Goal: Task Accomplishment & Management: Manage account settings

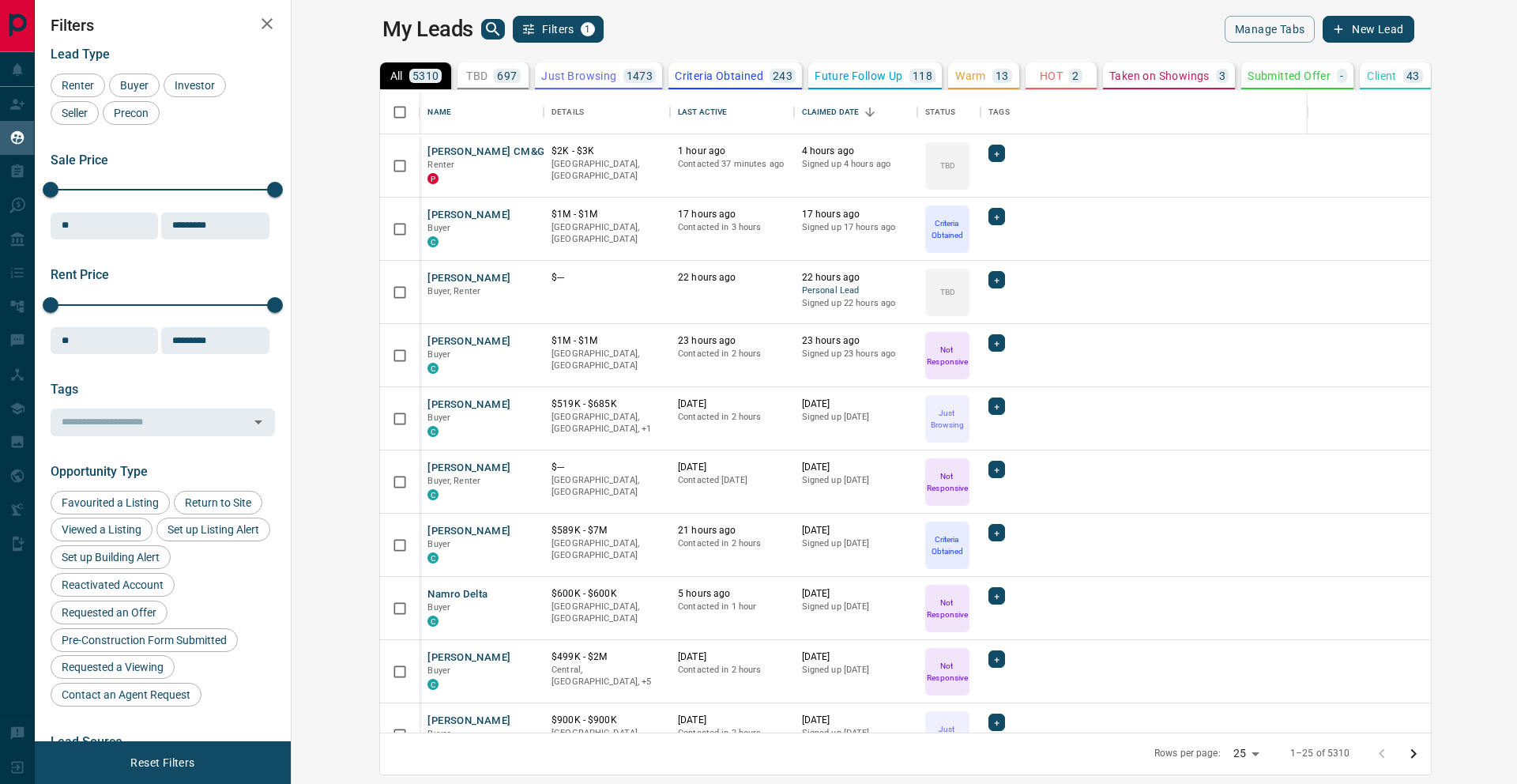
scroll to position [631, 1207]
click at [428, 165] on p "Renter" at bounding box center [482, 165] width 108 height 13
click at [428, 156] on button "[PERSON_NAME] CM&G" at bounding box center [485, 152] width 117 height 15
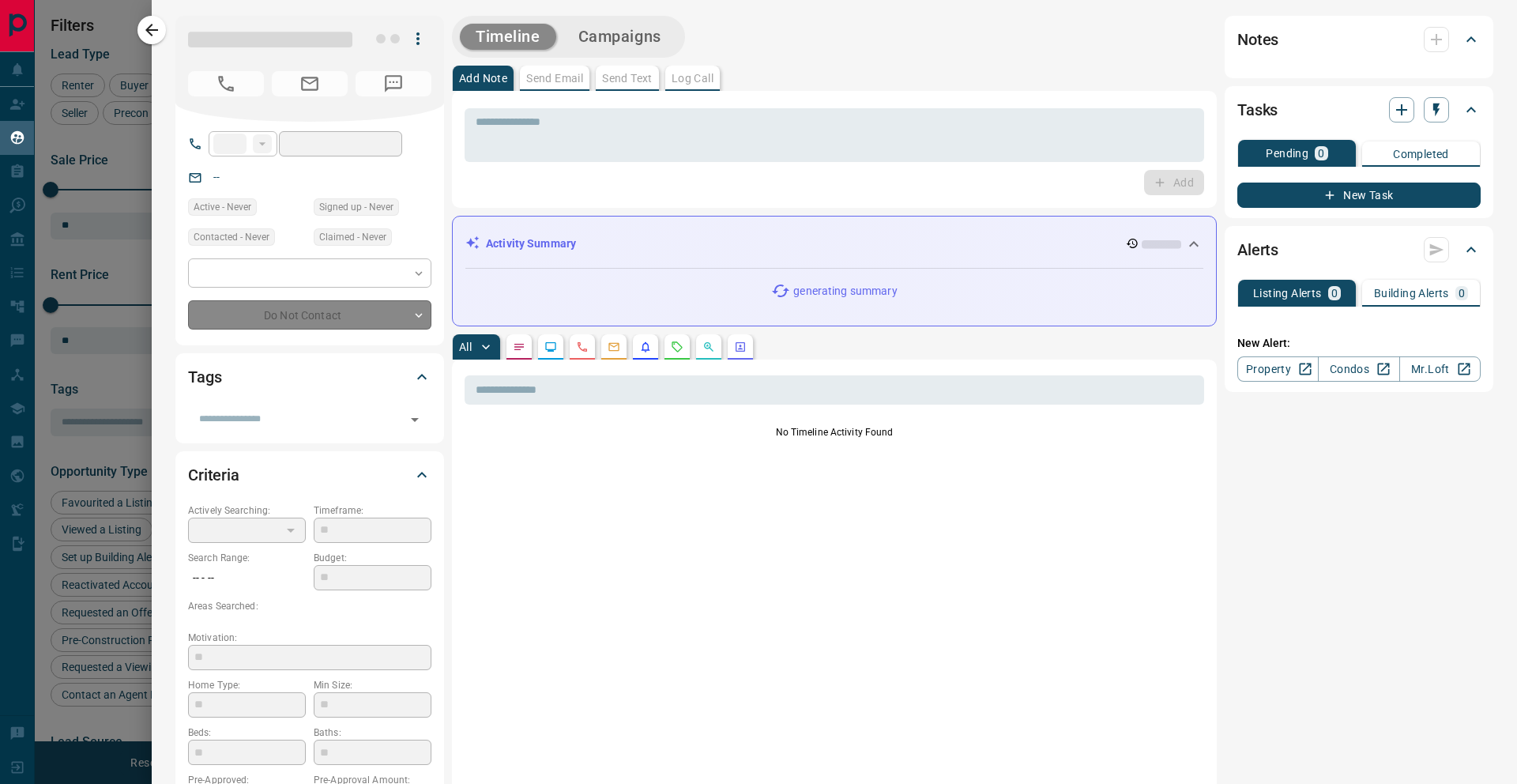
type input "**"
type input "**********"
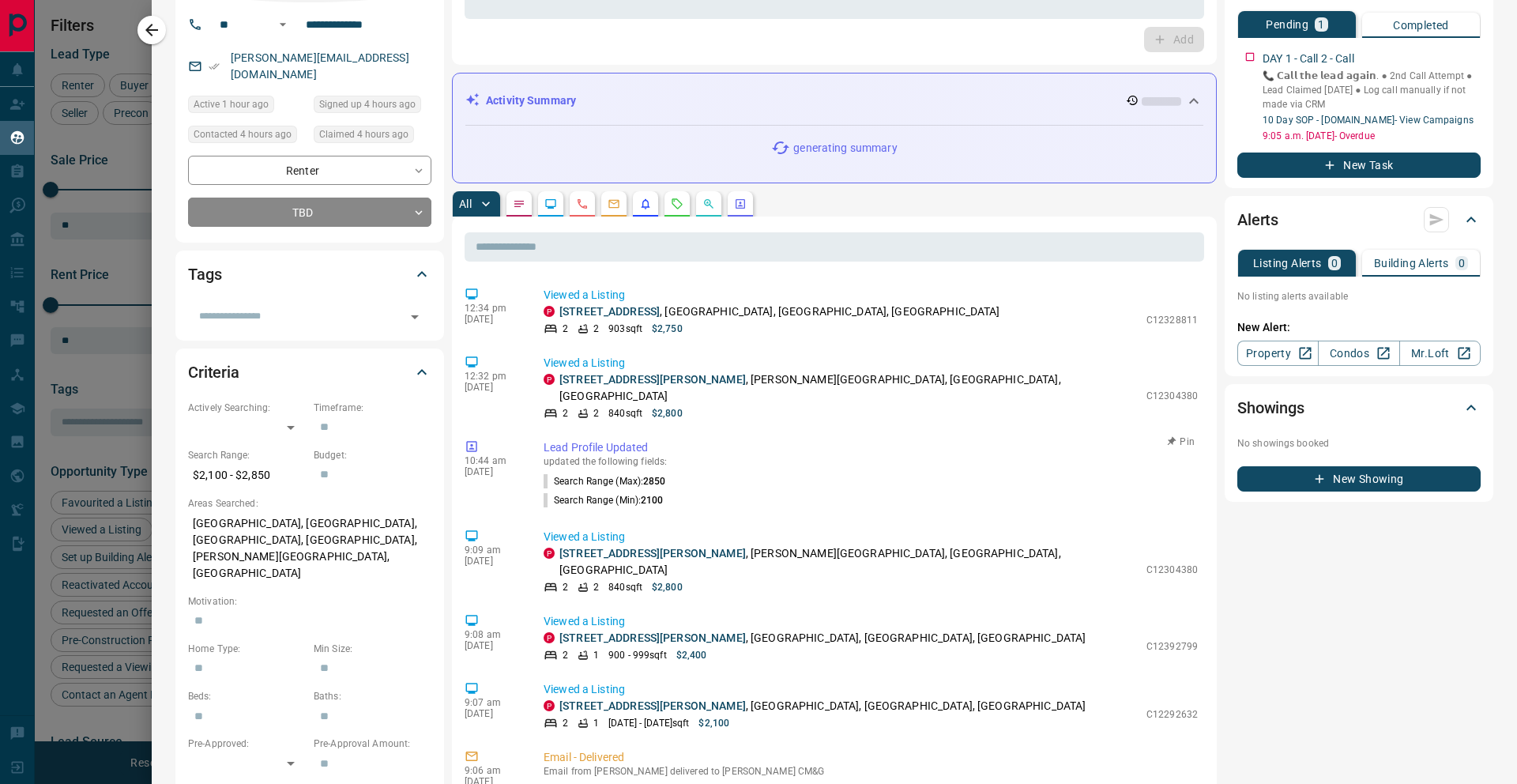
scroll to position [0, 0]
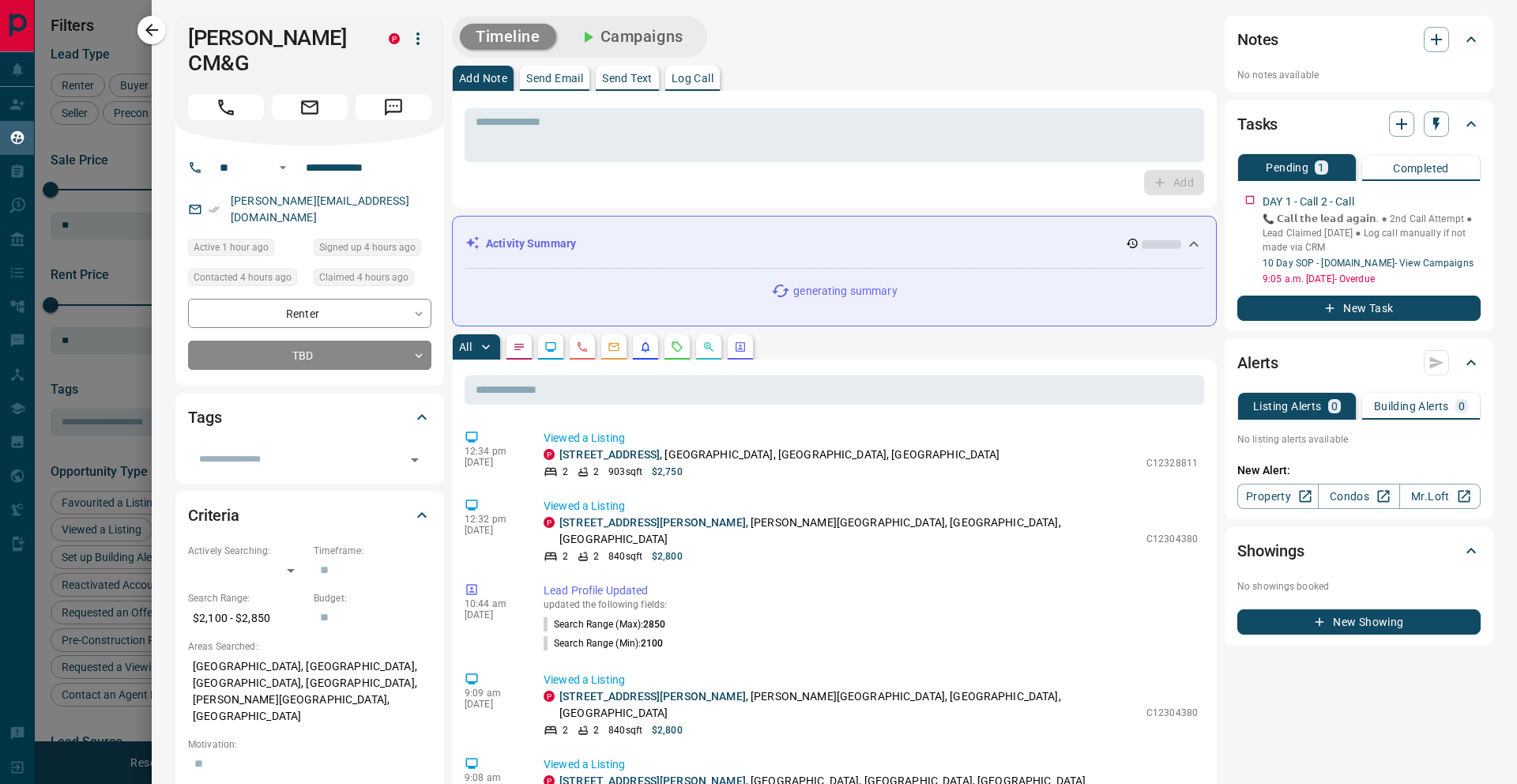
click at [414, 39] on icon "button" at bounding box center [418, 39] width 19 height 19
click at [520, 138] on div at bounding box center [758, 392] width 1517 height 784
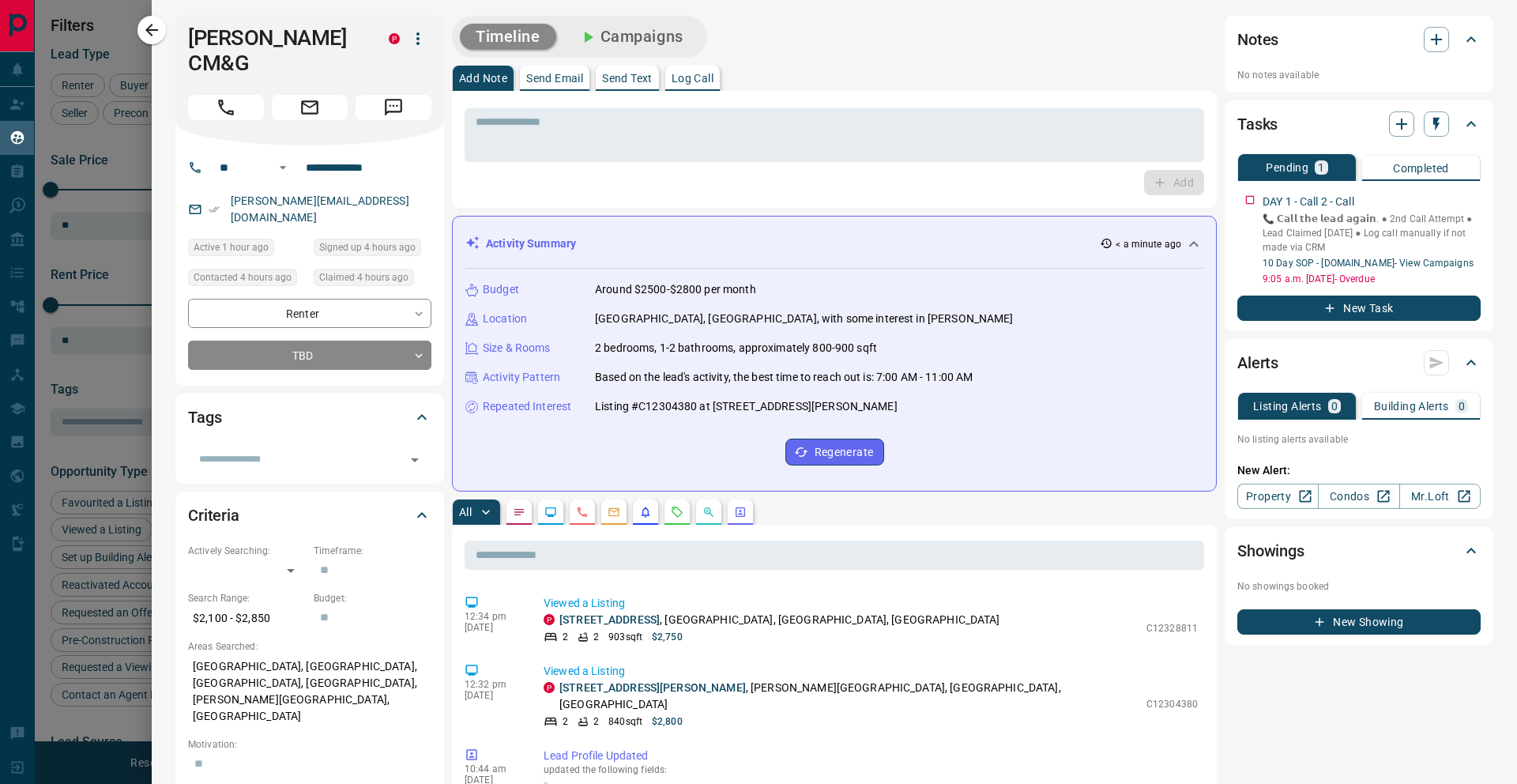
click at [319, 341] on div "**********" at bounding box center [309, 265] width 269 height 240
click at [317, 320] on body "Lead Transfers Claim Leads My Leads Tasks Opportunities Deals Campaigns Automat…" at bounding box center [758, 381] width 1517 height 764
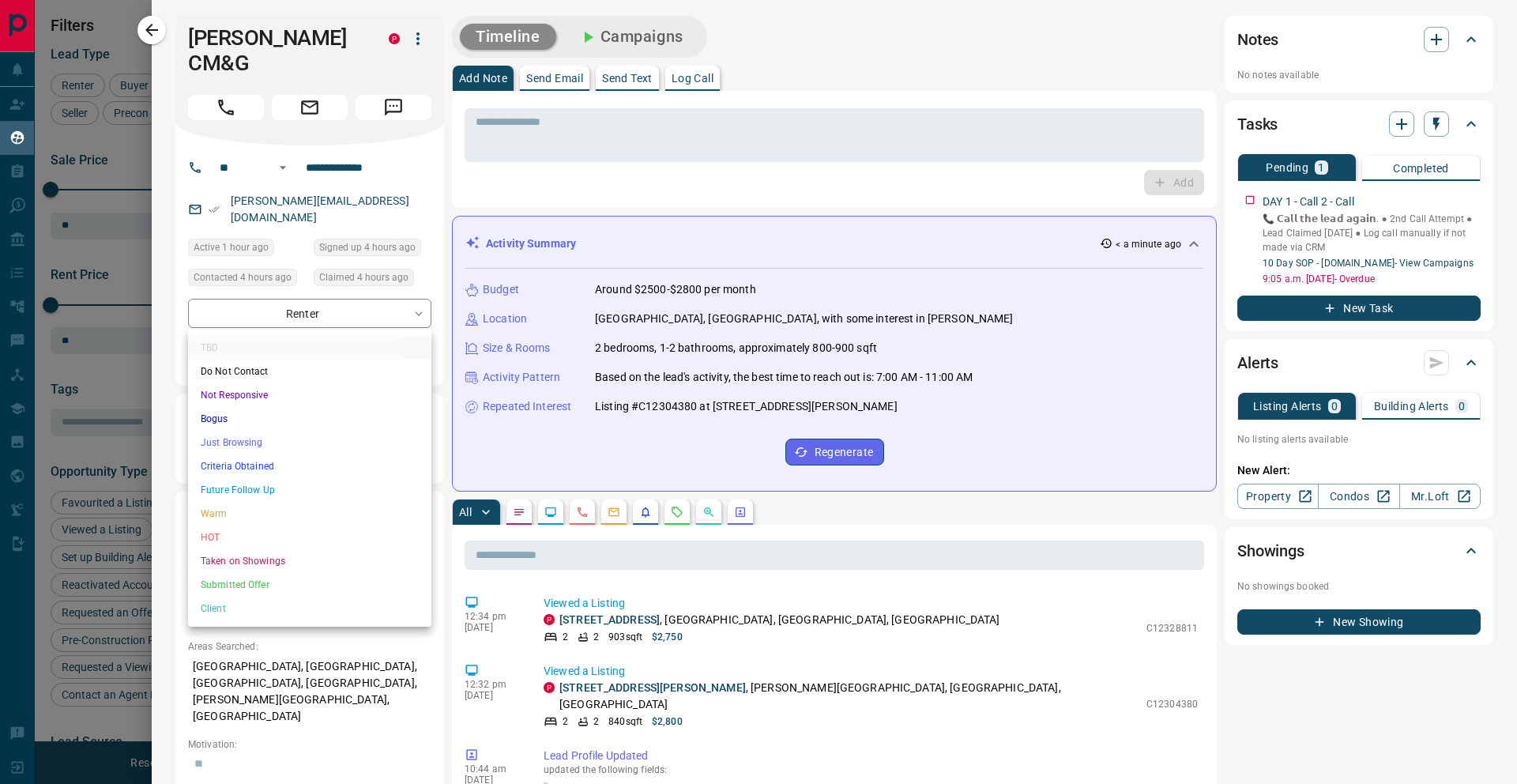
click at [334, 448] on li "Just Browsing" at bounding box center [309, 442] width 244 height 24
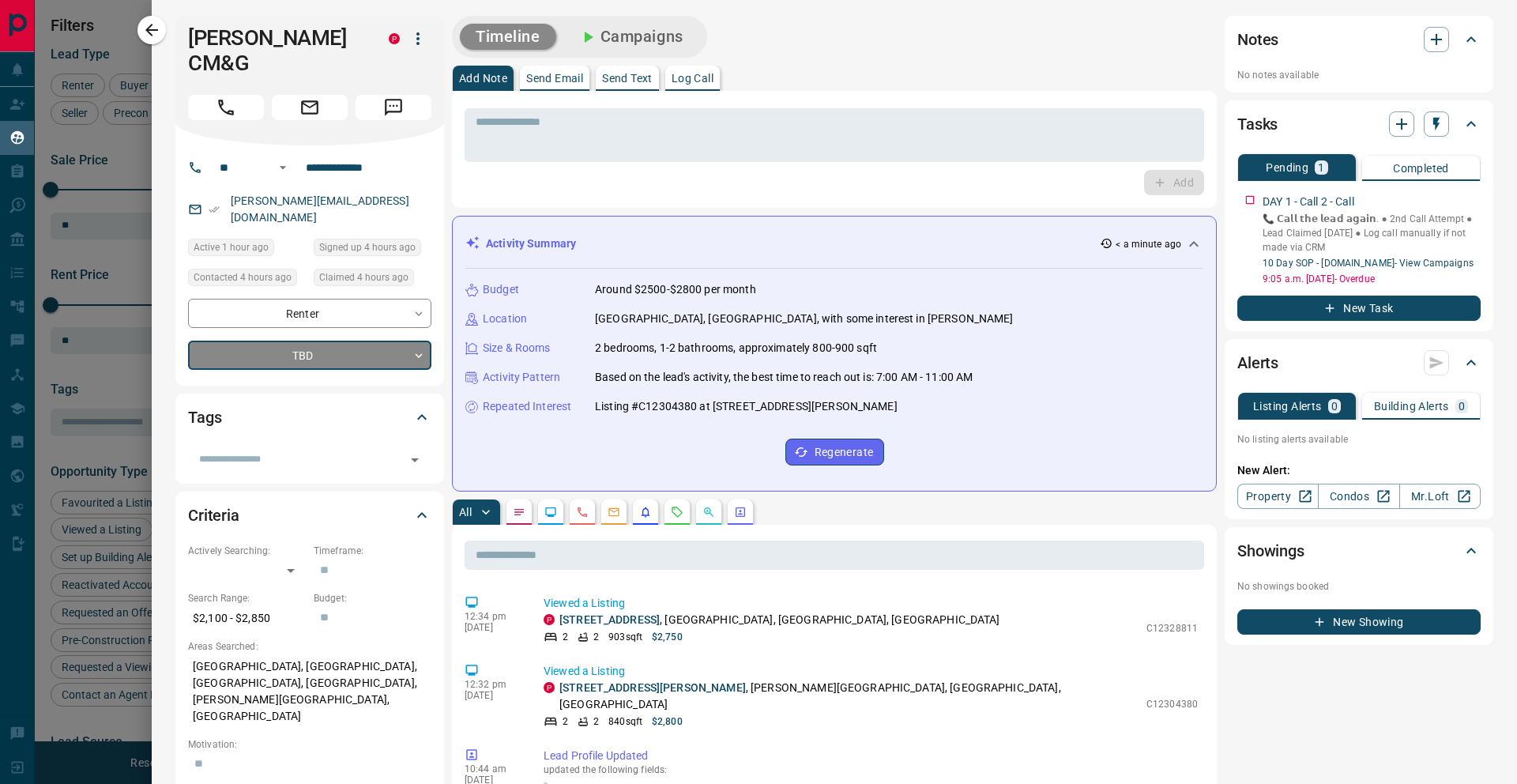
type input "*"
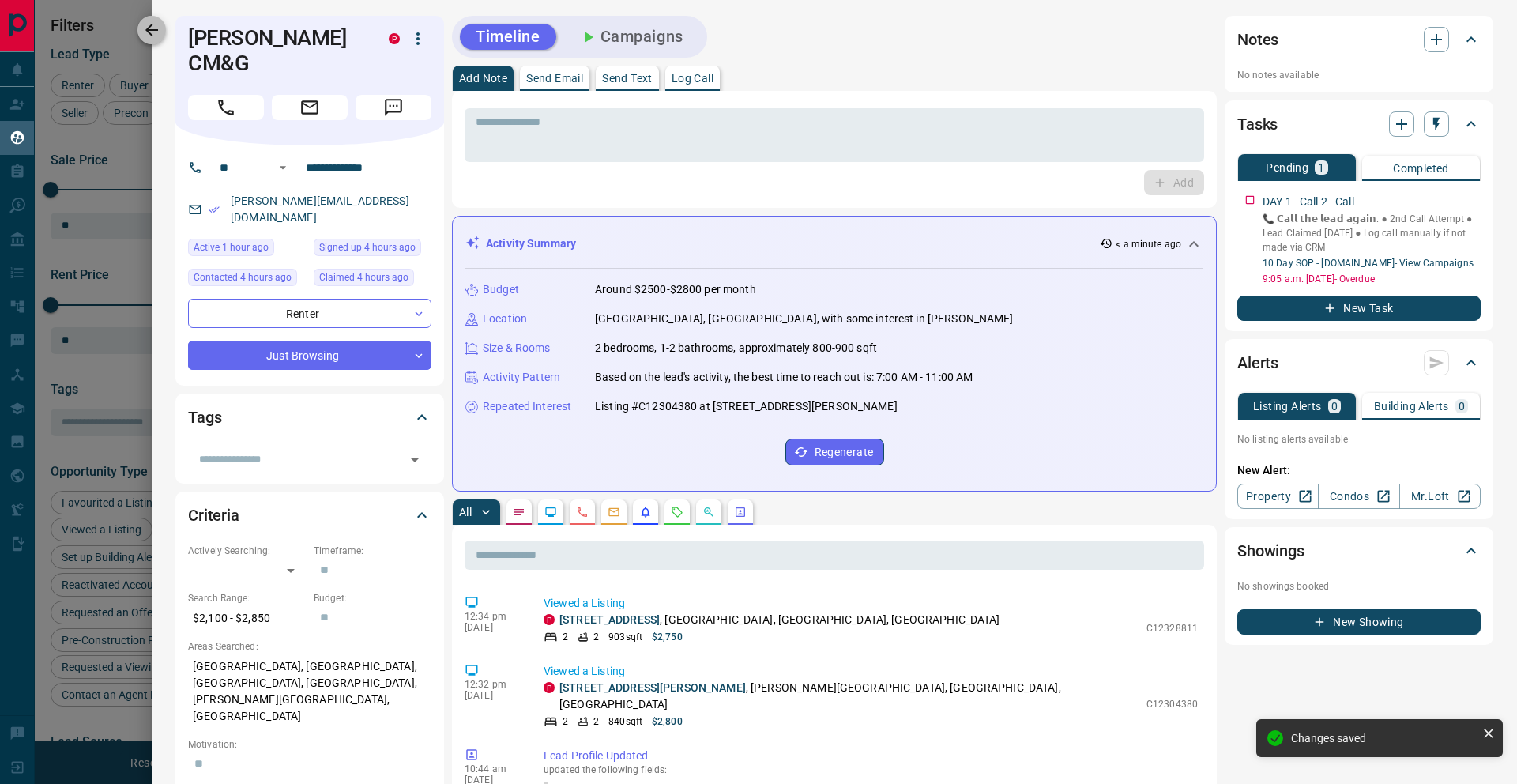
click at [152, 20] on button "button" at bounding box center [152, 30] width 29 height 29
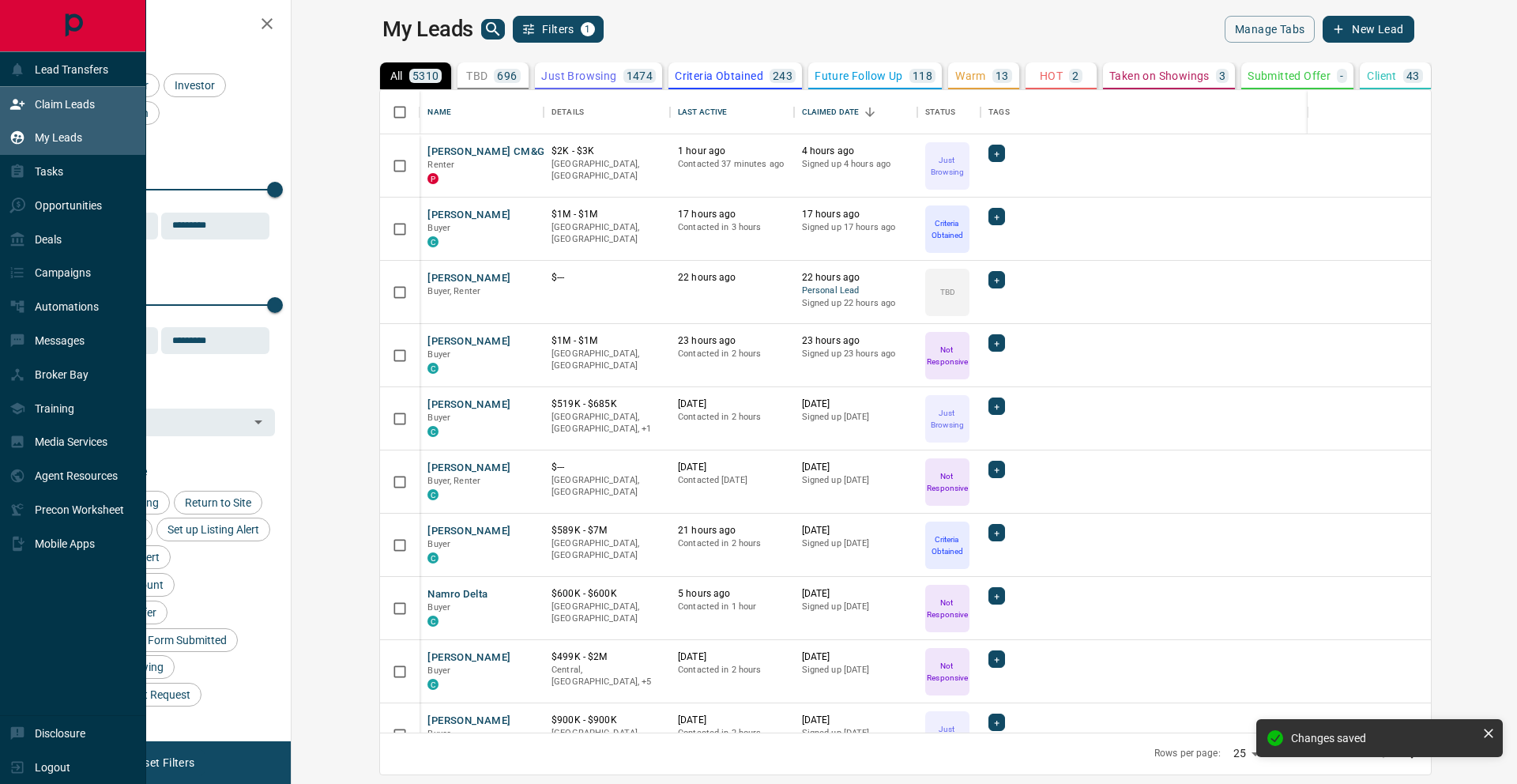
click at [73, 112] on div "Claim Leads" at bounding box center [52, 103] width 86 height 26
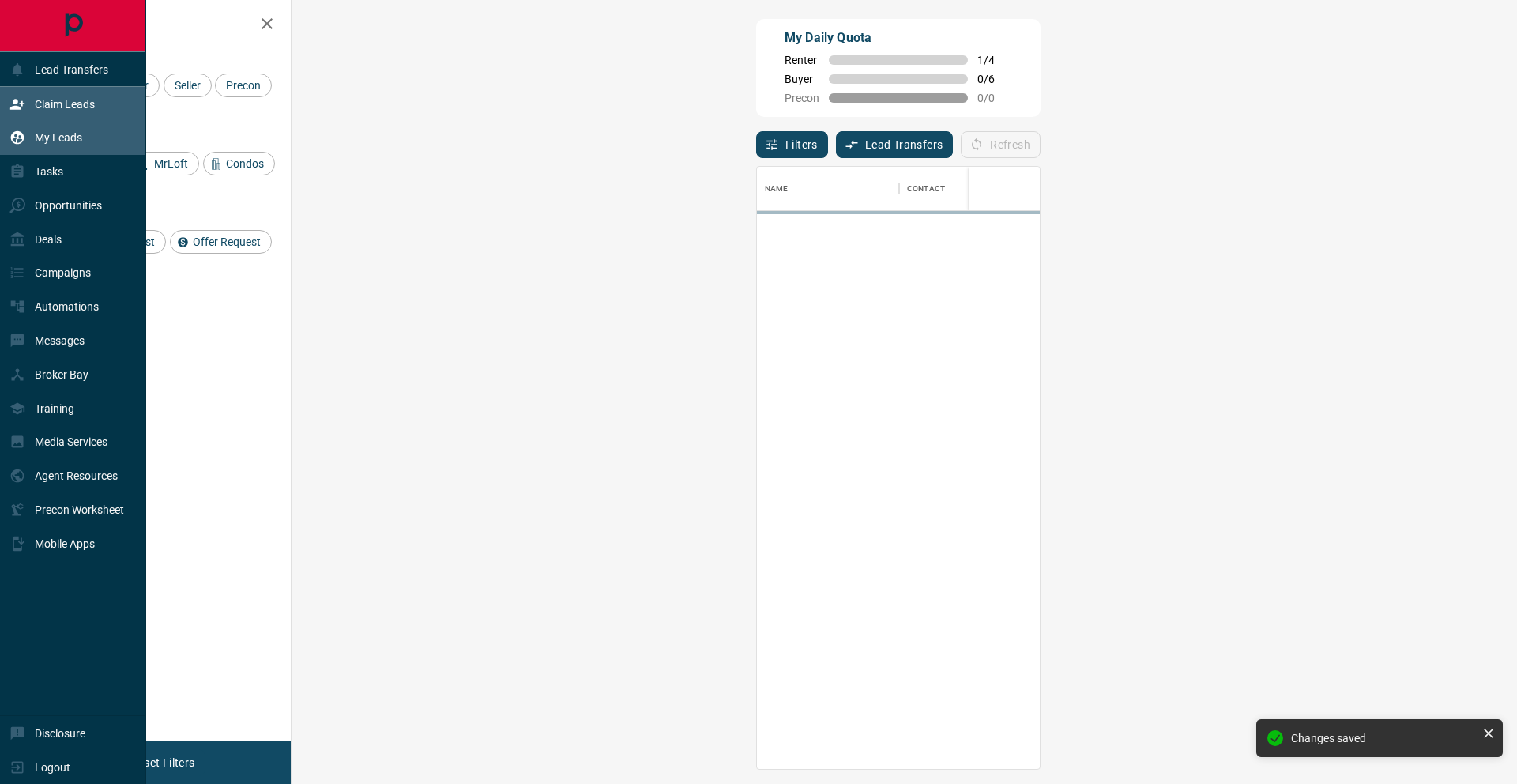
scroll to position [589, 1180]
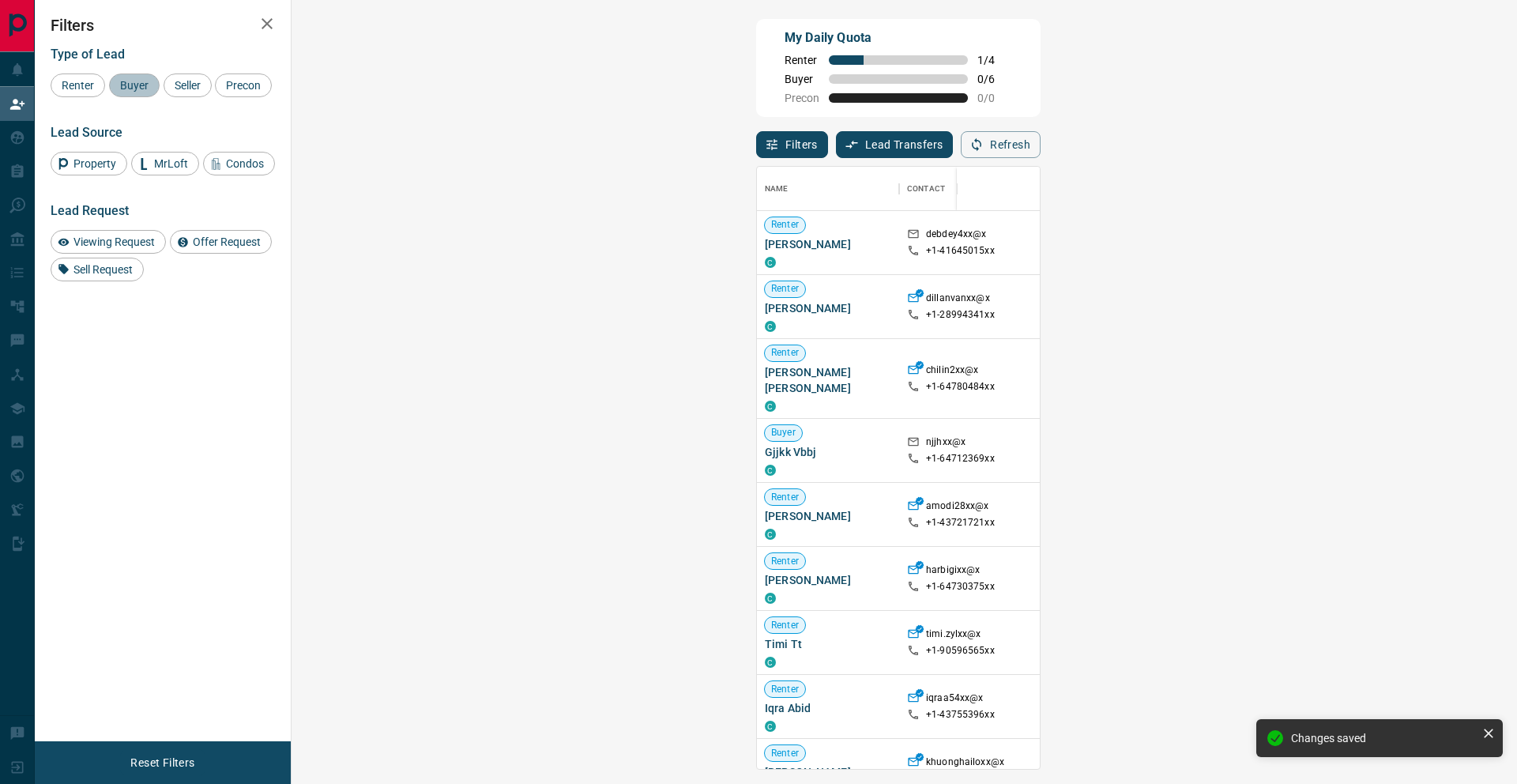
click at [143, 86] on span "Buyer" at bounding box center [134, 85] width 39 height 13
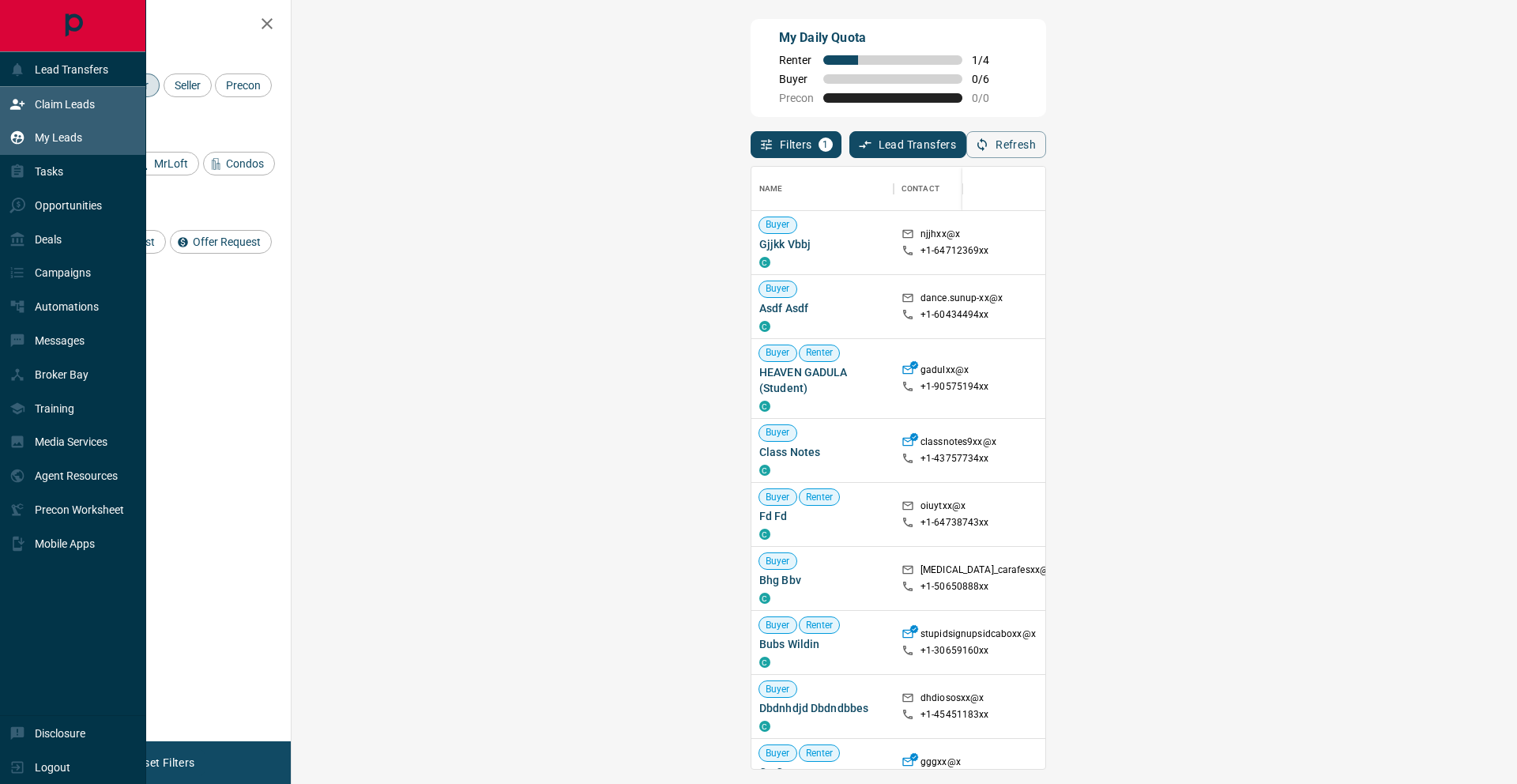
click at [7, 140] on div "My Leads" at bounding box center [73, 138] width 146 height 34
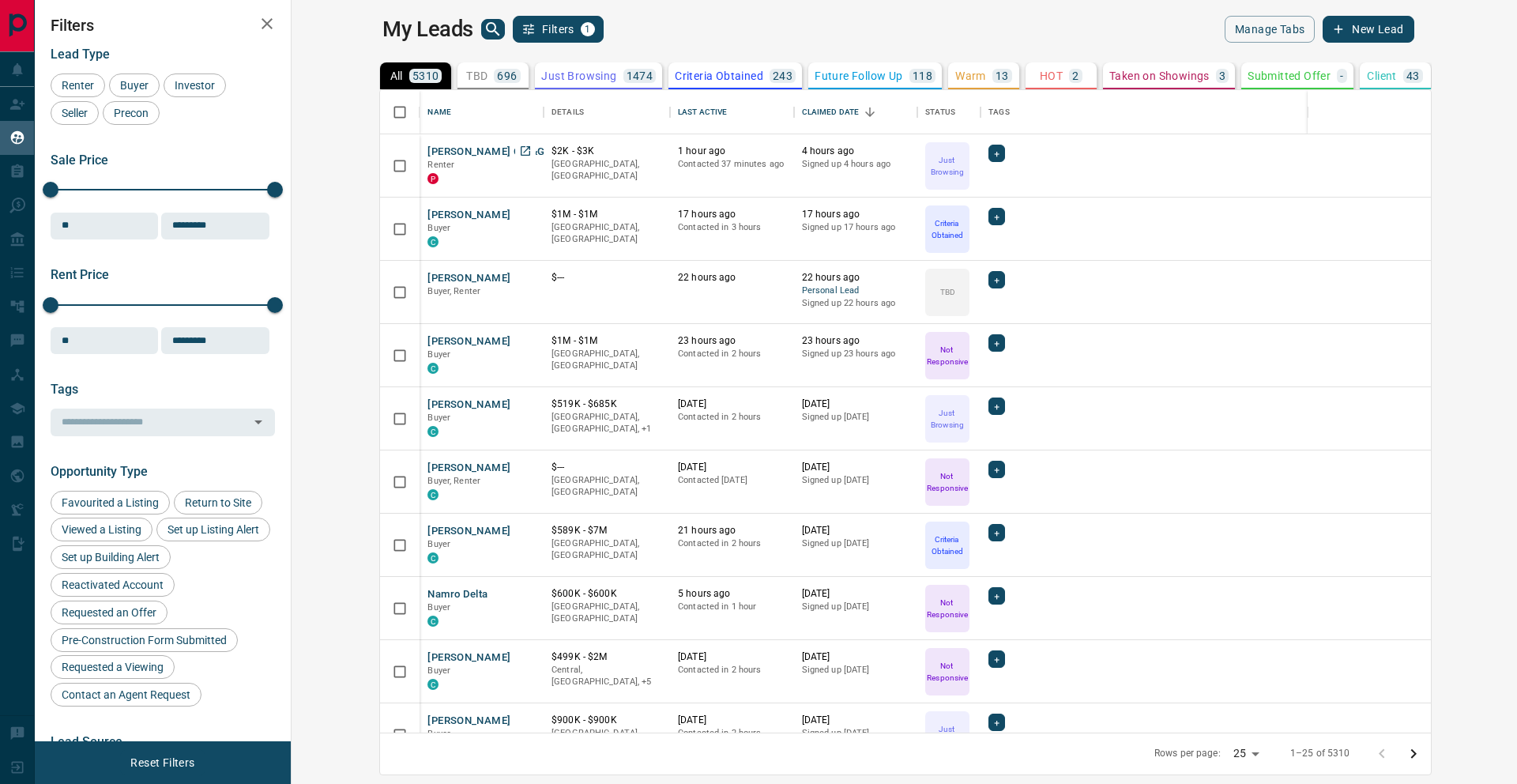
scroll to position [631, 1207]
click at [484, 33] on icon "search button" at bounding box center [493, 30] width 19 height 19
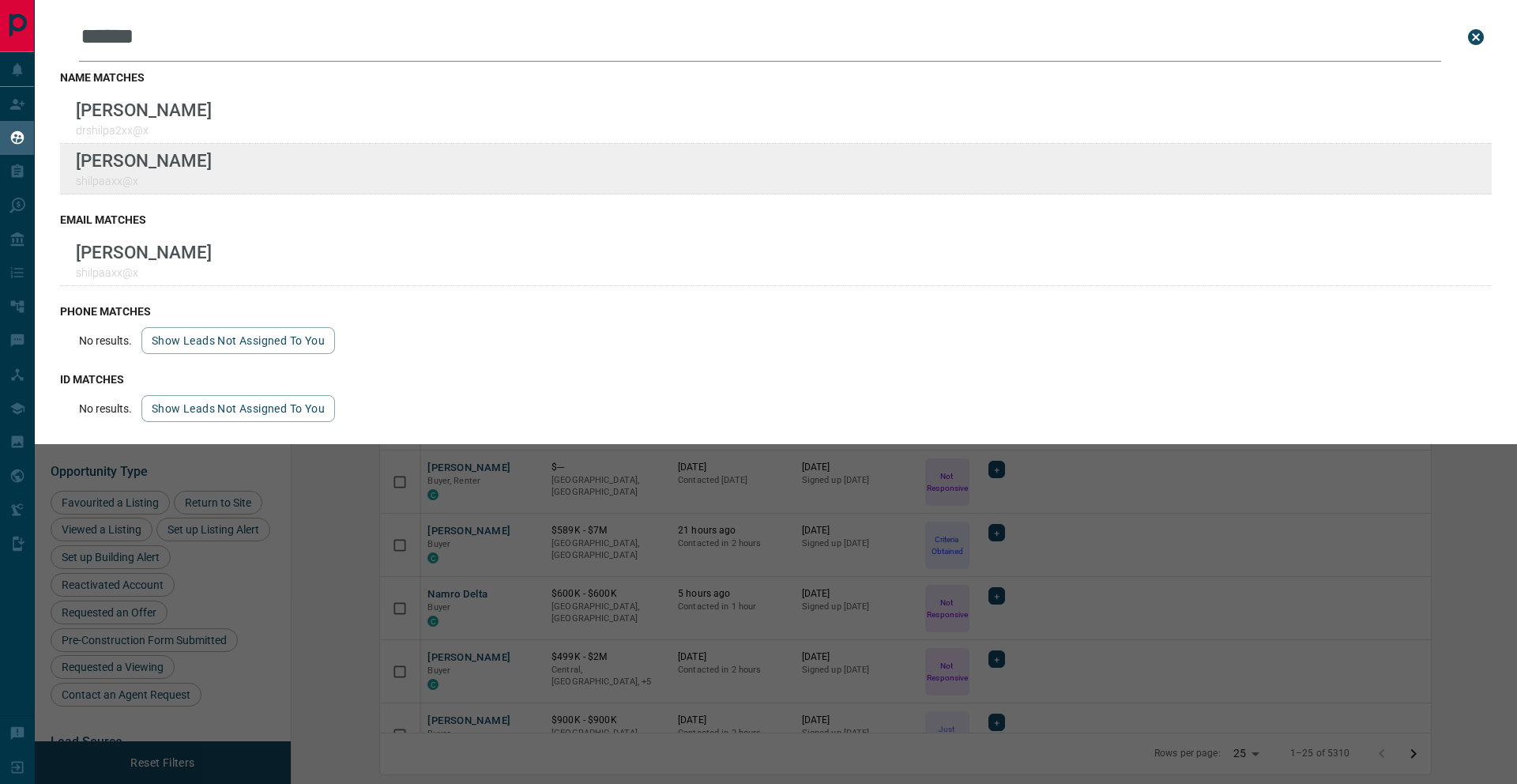
type input "******"
click at [0, 0] on div "Lead Transfers Claim Leads My Leads Tasks Opportunities Deals Campaigns Automat…" at bounding box center [758, 381] width 1517 height 764
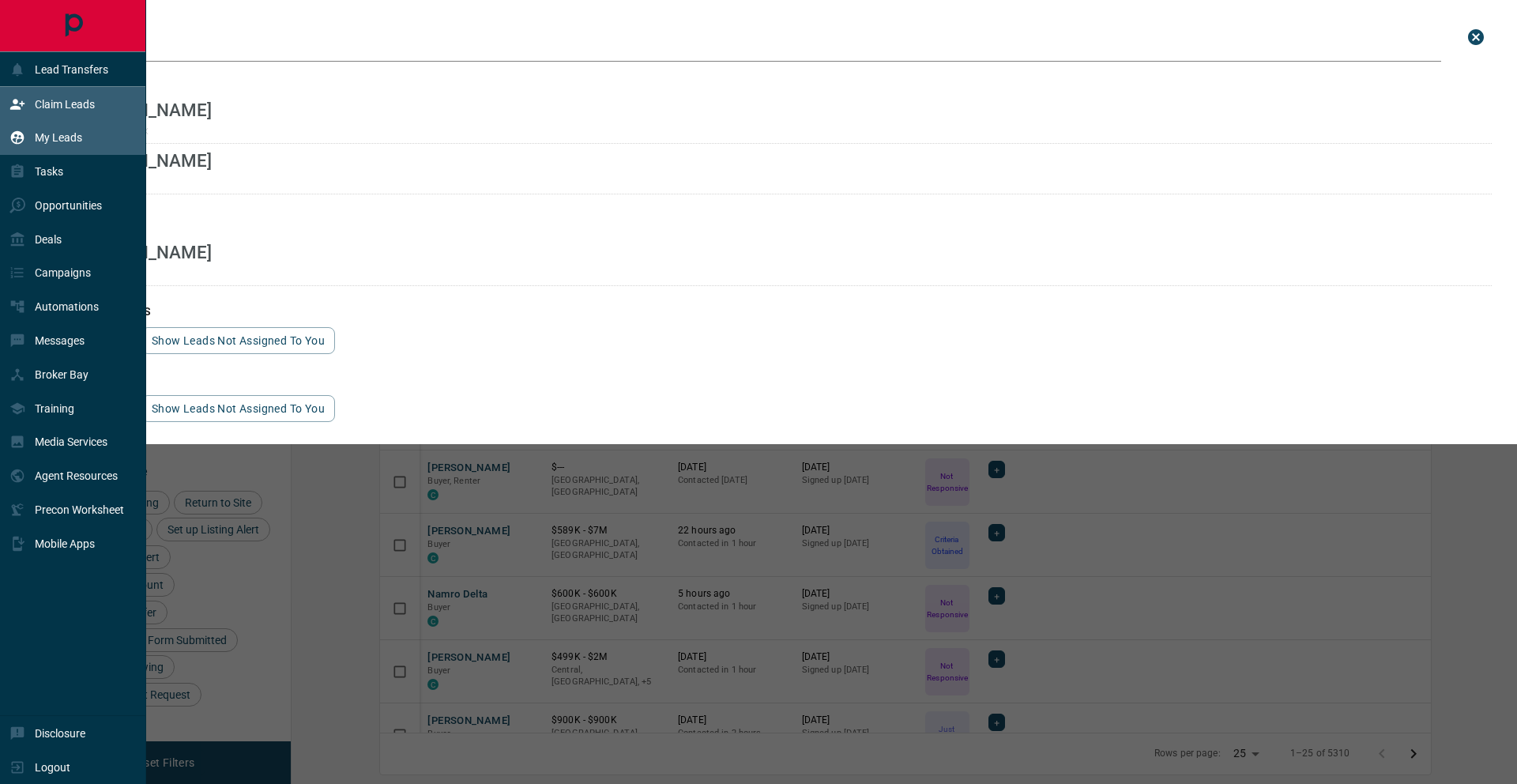
click at [0, 100] on div "Claim Leads" at bounding box center [73, 103] width 146 height 34
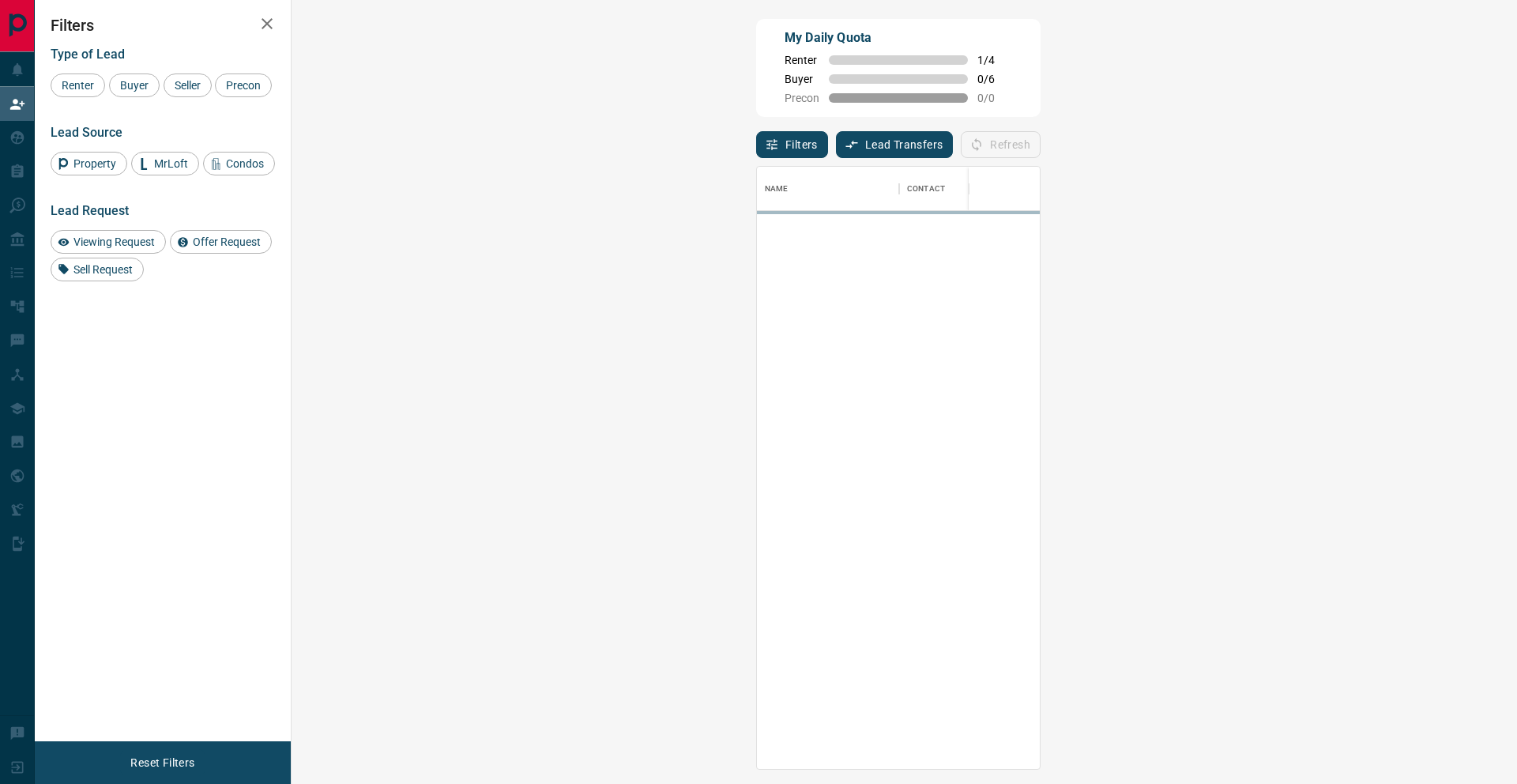
scroll to position [589, 1180]
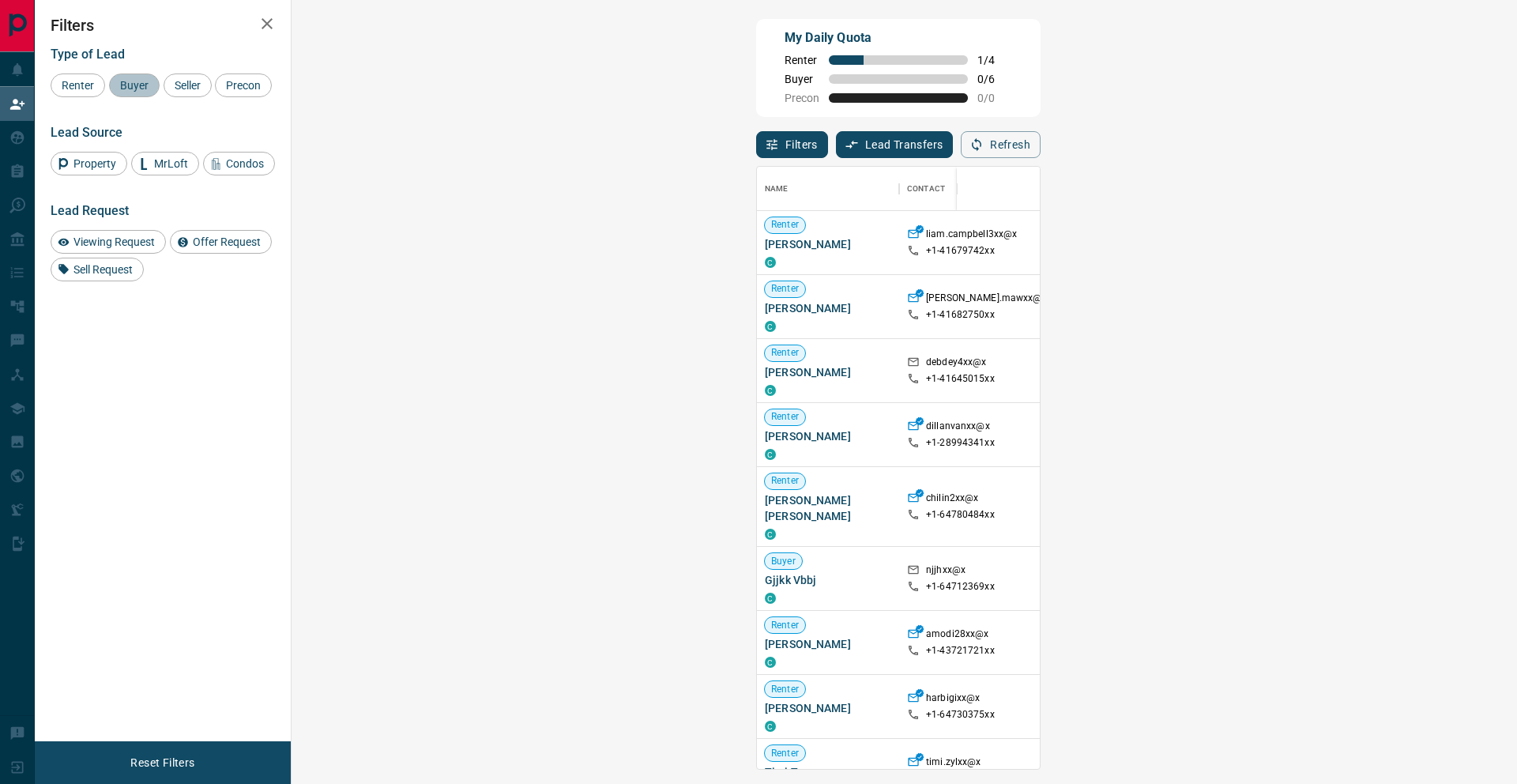
click at [120, 83] on span "Buyer" at bounding box center [134, 85] width 39 height 13
